Goal: Find specific page/section: Locate a particular part of the current website

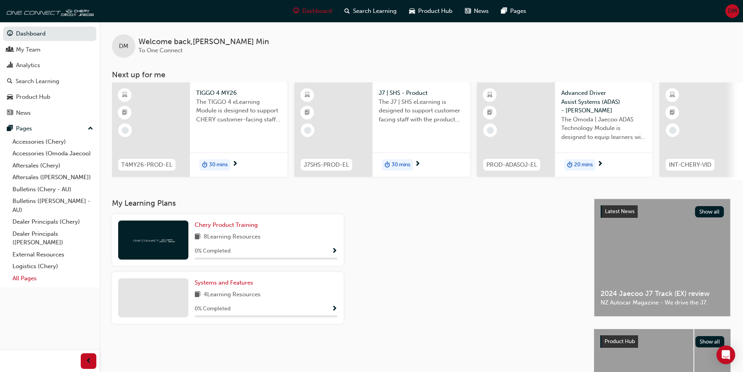
click at [27, 279] on link "All Pages" at bounding box center [52, 278] width 87 height 12
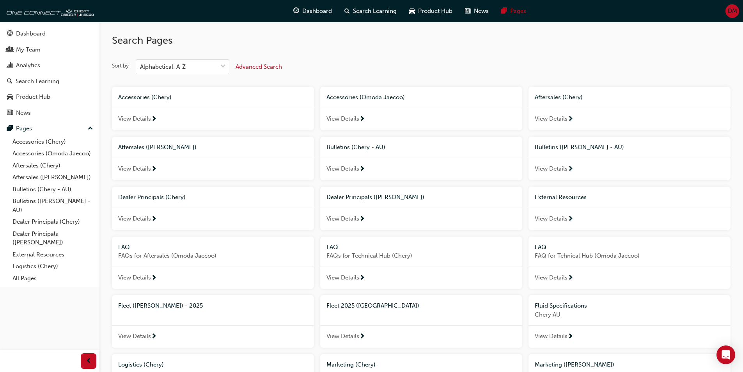
click at [272, 68] on span "Advanced Search" at bounding box center [259, 66] width 46 height 7
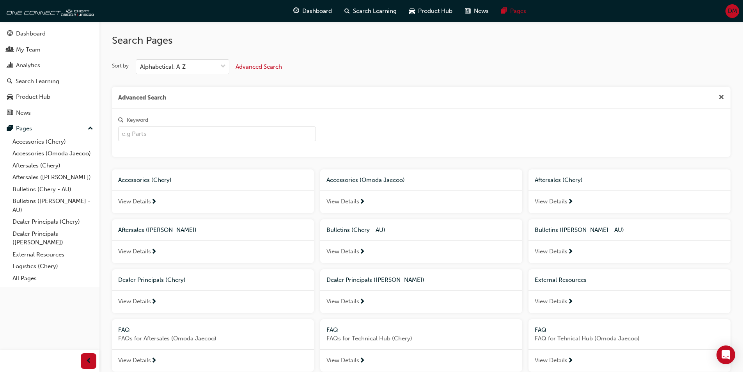
click at [197, 135] on input "Keyword" at bounding box center [217, 133] width 198 height 15
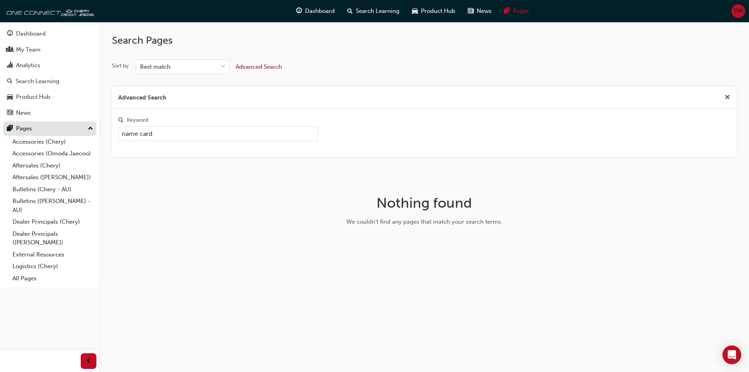
drag, startPoint x: 139, startPoint y: 133, endPoint x: 32, endPoint y: 133, distance: 107.7
click at [33, 134] on div "Dashboard My Team Analytics Search Learning Product Hub News Pages Pages Access…" at bounding box center [374, 186] width 749 height 372
type input "card"
drag, startPoint x: 147, startPoint y: 134, endPoint x: 5, endPoint y: 130, distance: 141.3
click at [40, 134] on div "Dashboard My Team Analytics Search Learning Product Hub News Pages Pages Access…" at bounding box center [374, 186] width 749 height 372
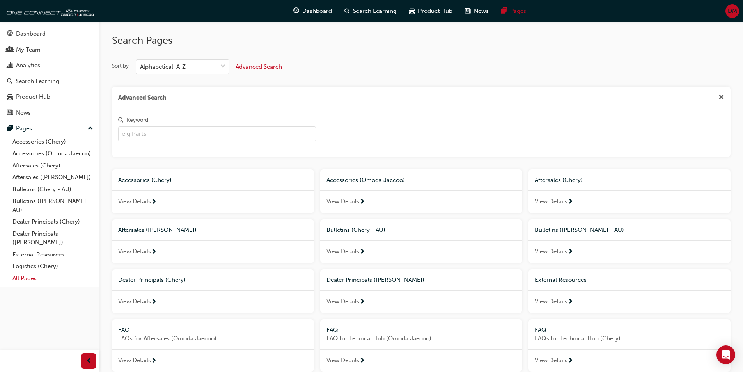
click at [23, 275] on link "All Pages" at bounding box center [52, 278] width 87 height 12
click at [23, 277] on link "All Pages" at bounding box center [52, 278] width 87 height 12
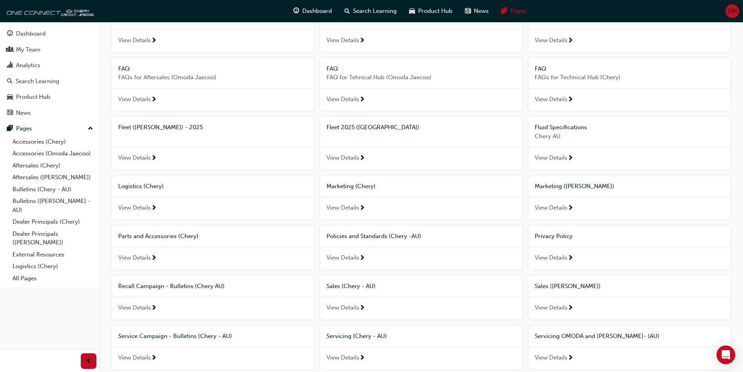
scroll to position [273, 0]
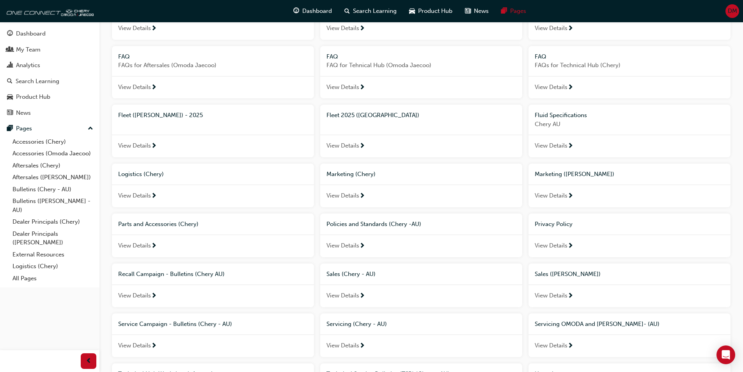
click at [354, 225] on span "Policies and Standards (Chery -AU)" at bounding box center [374, 223] width 95 height 7
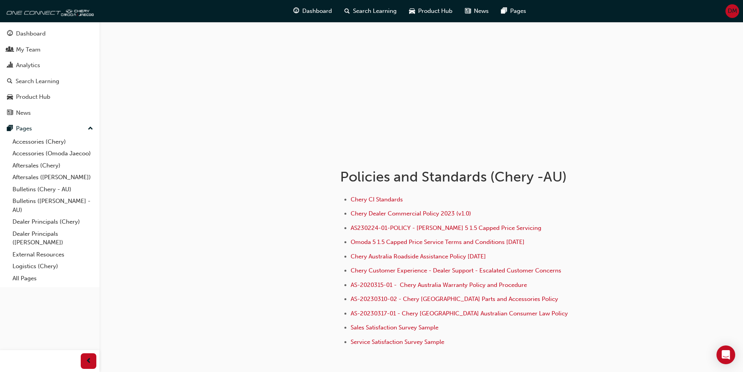
scroll to position [39, 0]
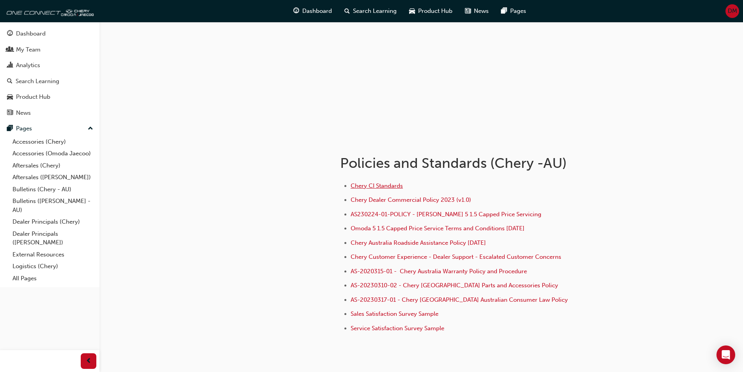
click at [392, 185] on span "Chery CI Standards" at bounding box center [377, 185] width 52 height 7
